Goal: Task Accomplishment & Management: Manage account settings

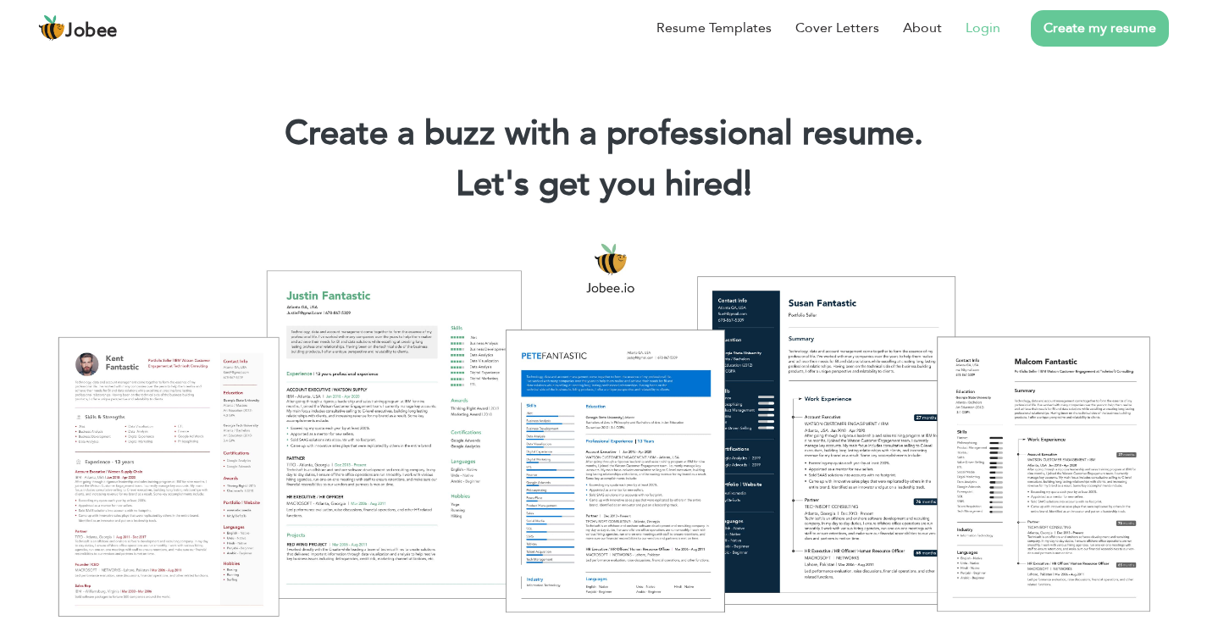
click at [985, 31] on link "Login" at bounding box center [983, 28] width 35 height 20
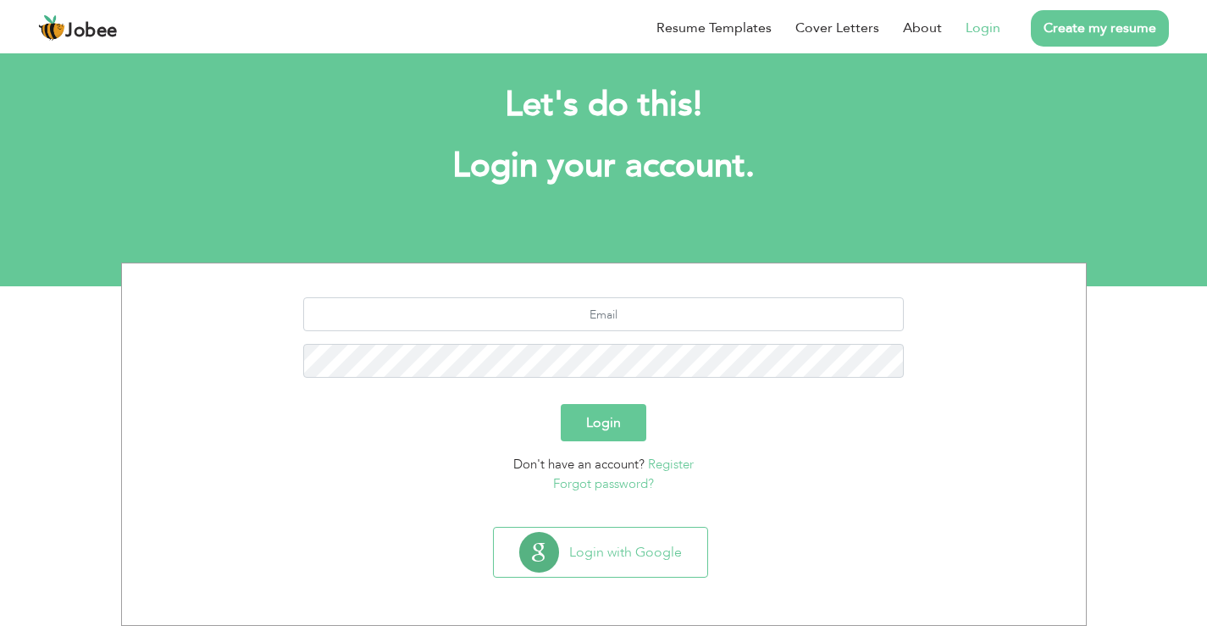
scroll to position [17, 0]
click at [665, 314] on input "text" at bounding box center [603, 314] width 601 height 34
type input "harisirfan0009@gmail.com"
click at [561, 404] on button "Login" at bounding box center [604, 422] width 86 height 37
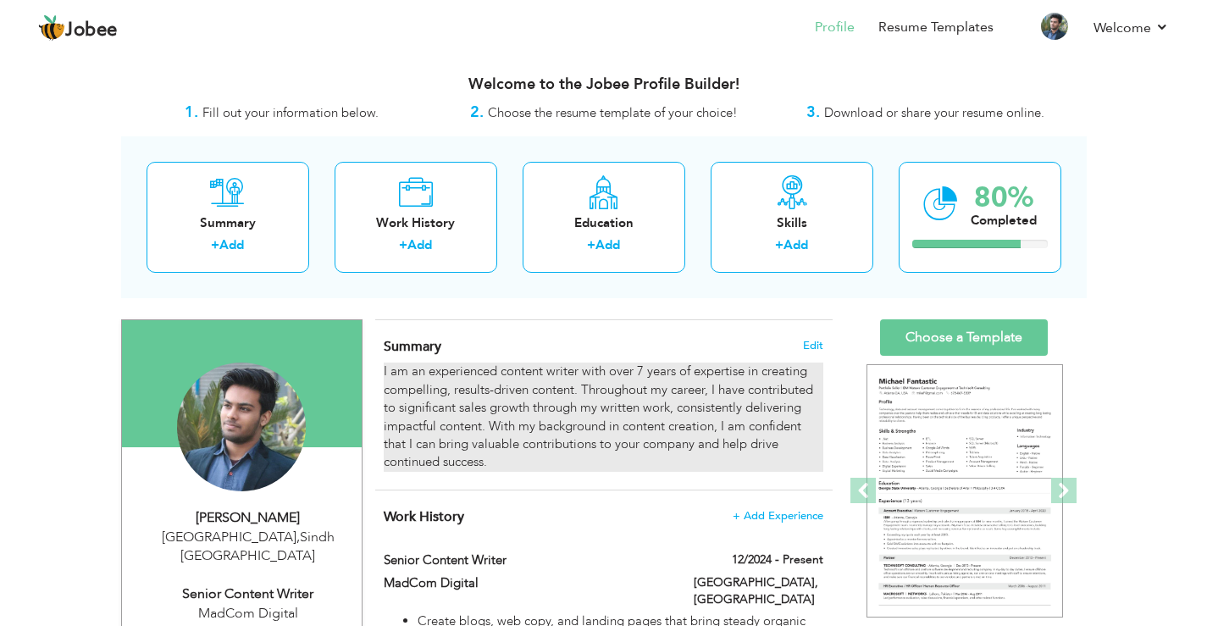
click at [655, 392] on div "I am an experienced content writer with over 7 years of expertise in creating c…" at bounding box center [603, 417] width 439 height 109
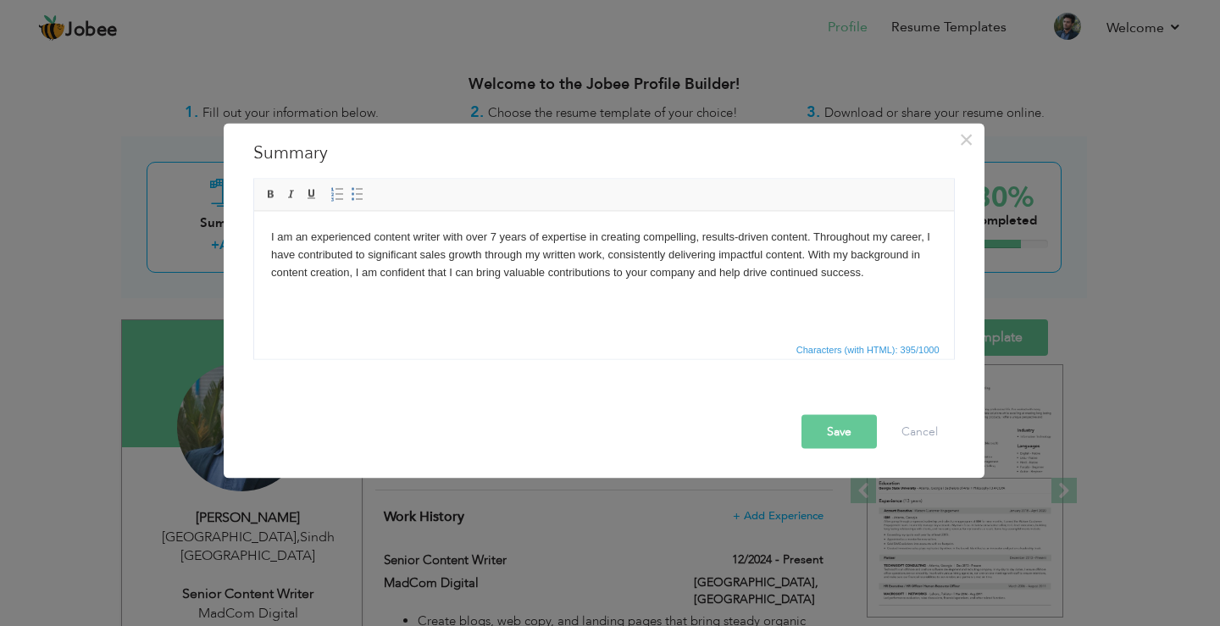
click at [685, 275] on body "I am an experienced content writer with over 7 years of expertise in creating c…" at bounding box center [603, 254] width 666 height 53
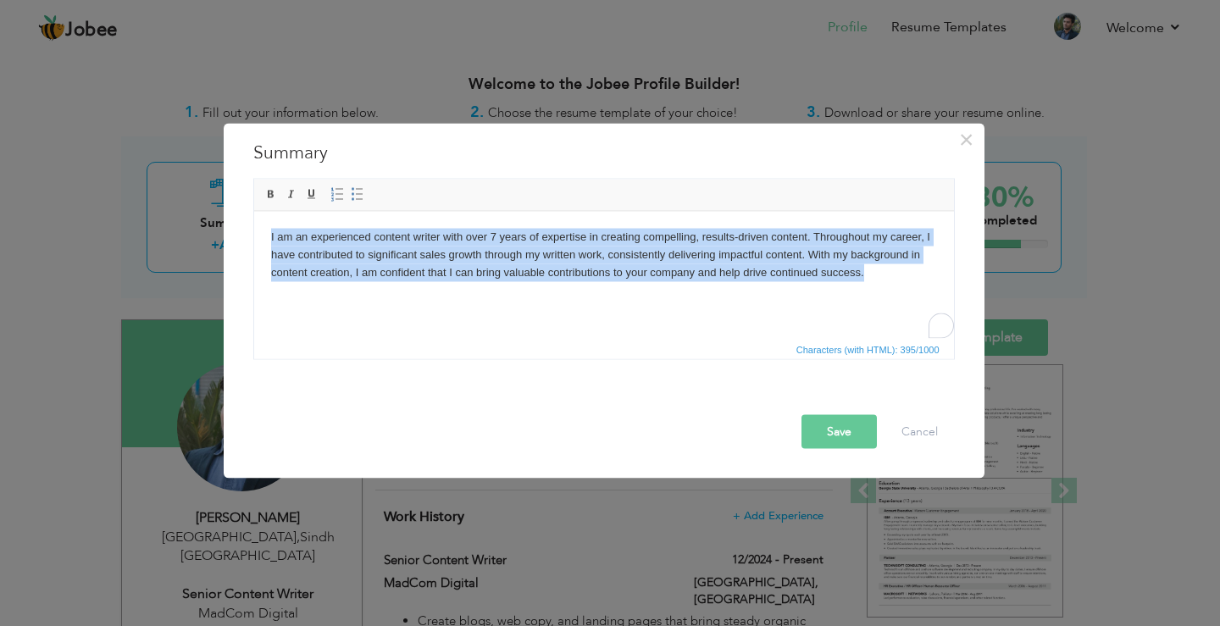
copy body "I am an experienced content writer with over 7 years of expertise in creating c…"
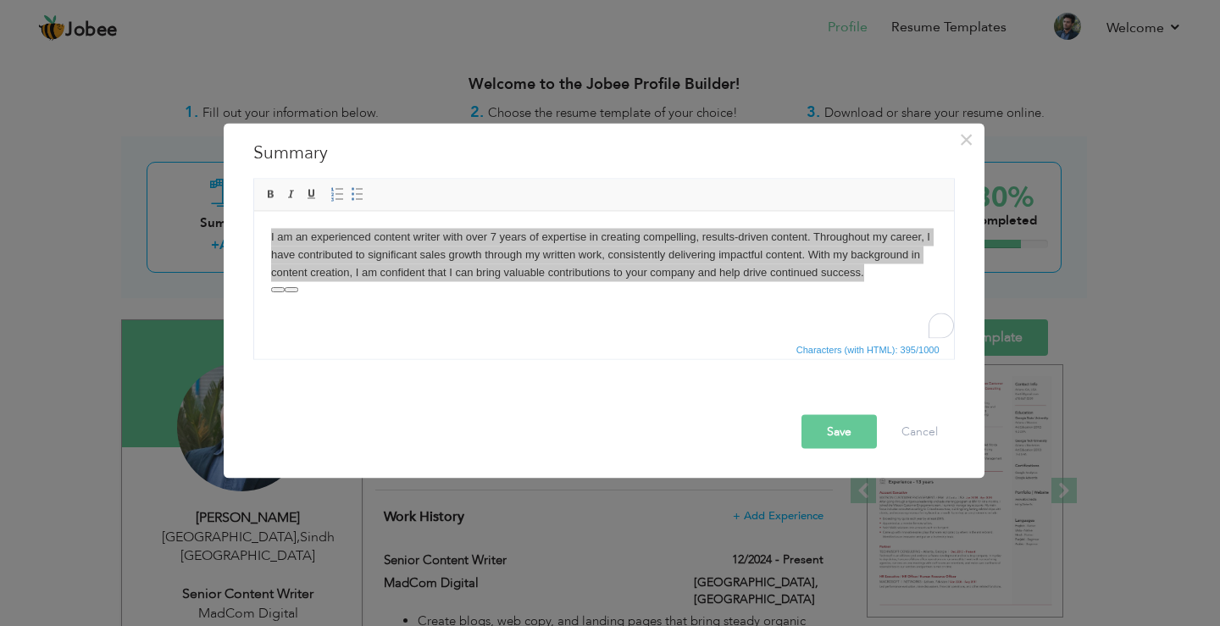
click at [1147, 73] on div "× Summary I am an experienced content writer with over 7 years of expertise in …" at bounding box center [610, 313] width 1220 height 626
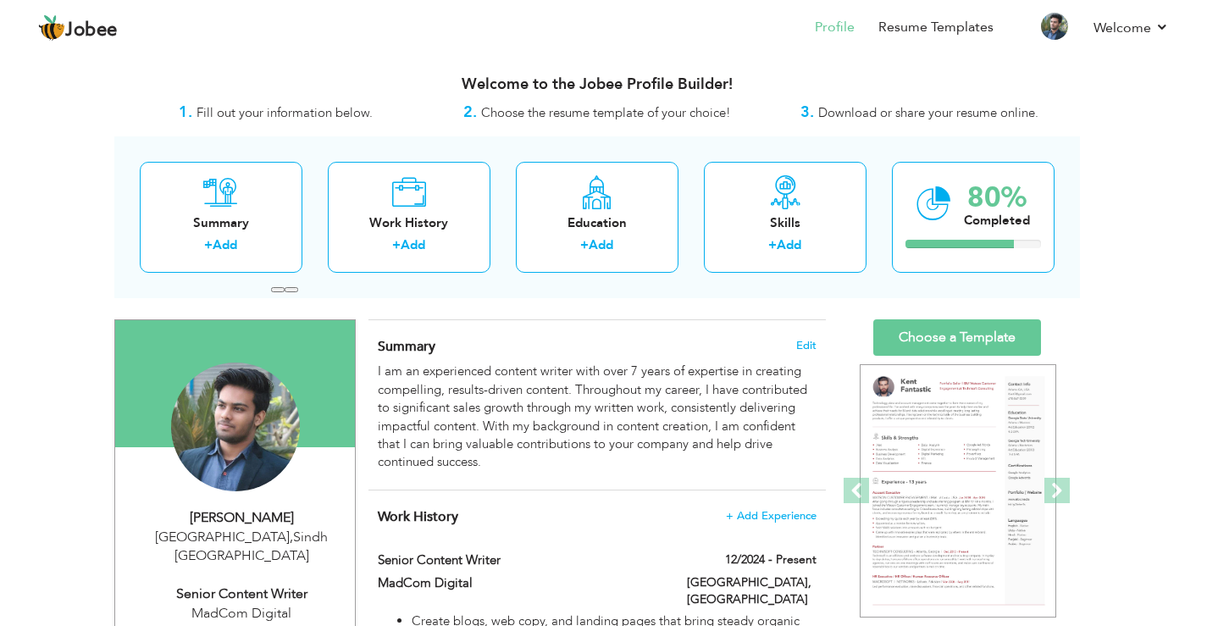
click at [1177, 23] on div "Jobee Profile Resume Templates Resume Templates Cover Letters About My Resume W…" at bounding box center [603, 29] width 1157 height 46
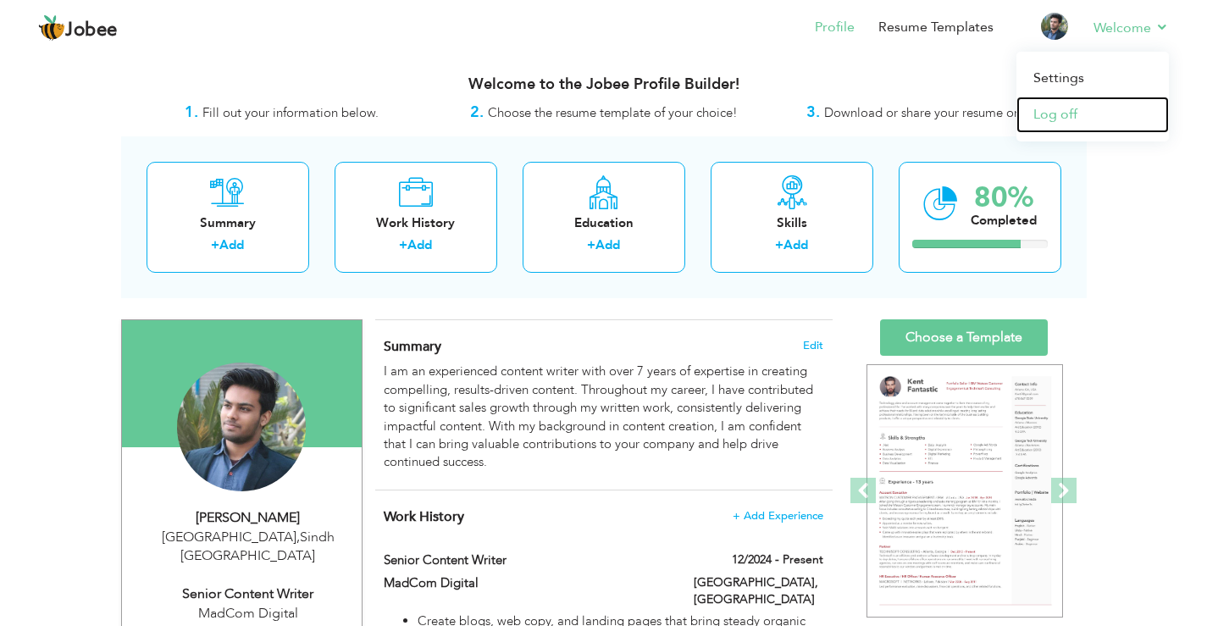
click at [1079, 109] on link "Log off" at bounding box center [1093, 115] width 153 height 36
